Goal: Navigation & Orientation: Find specific page/section

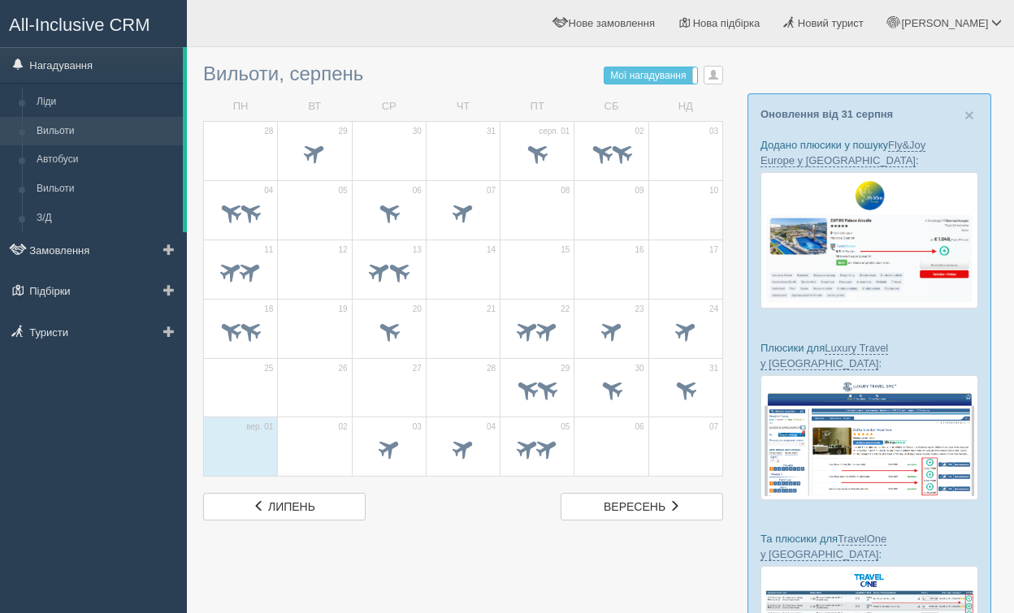
scroll to position [2, 0]
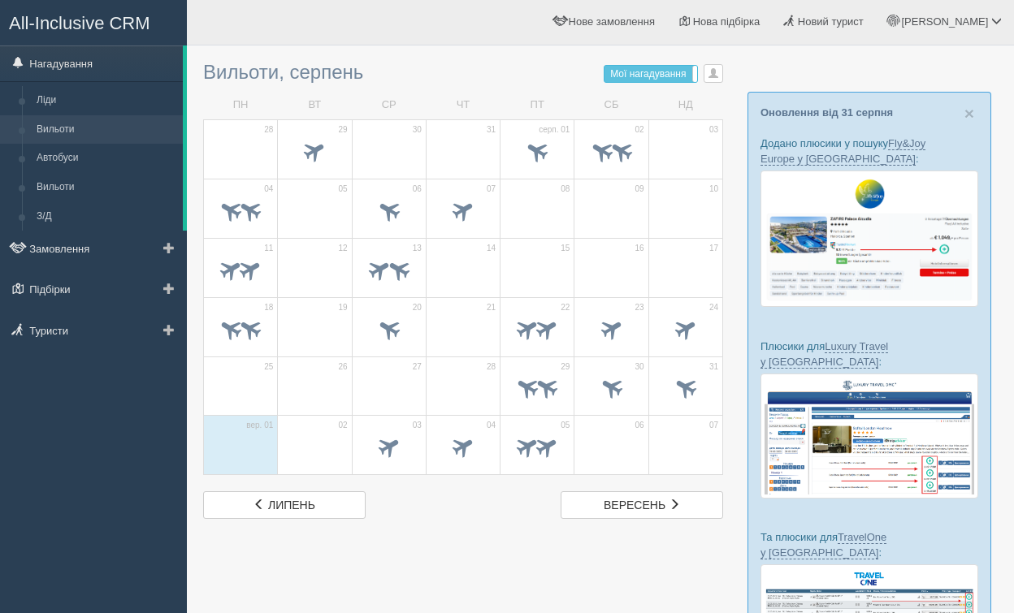
click at [77, 133] on link "Вильоти" at bounding box center [106, 129] width 154 height 29
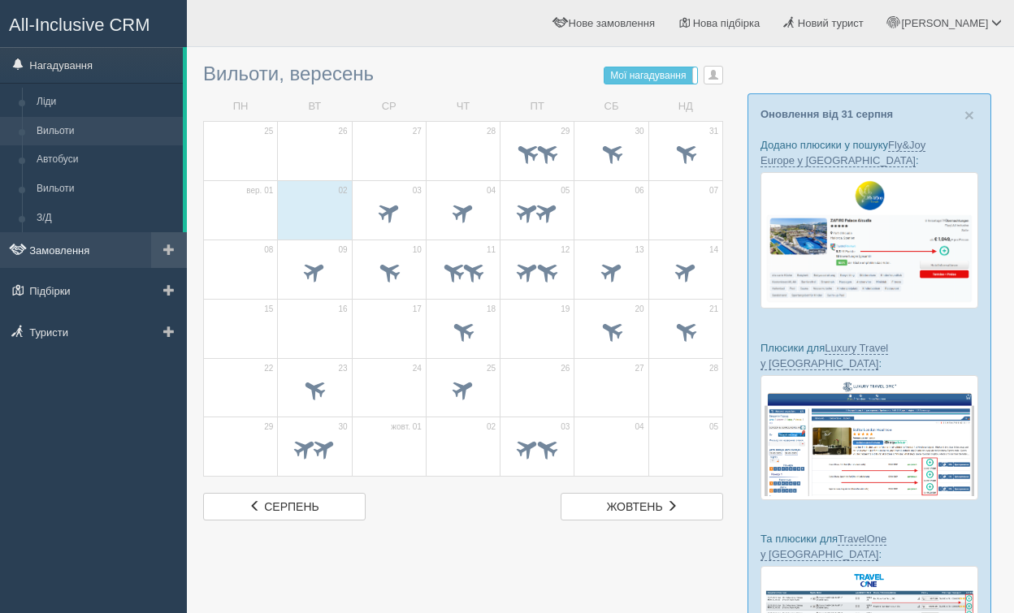
click at [59, 256] on link "Замовлення" at bounding box center [93, 250] width 187 height 36
